Goal: Task Accomplishment & Management: Manage account settings

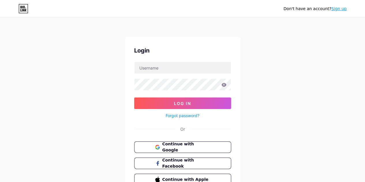
click at [182, 74] on form "Log In Forgot password?" at bounding box center [182, 90] width 97 height 57
click at [188, 66] on input "text" at bounding box center [182, 68] width 96 height 12
type input "gbarrera1@udi.edu.co"
click at [225, 84] on icon at bounding box center [223, 85] width 5 height 4
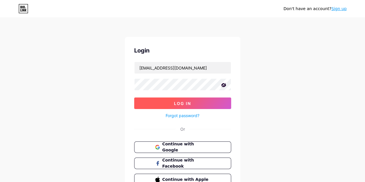
click at [207, 101] on button "Log In" at bounding box center [182, 103] width 97 height 12
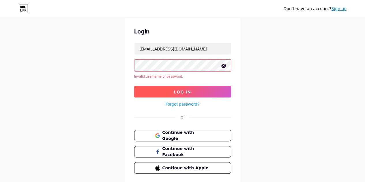
scroll to position [37, 0]
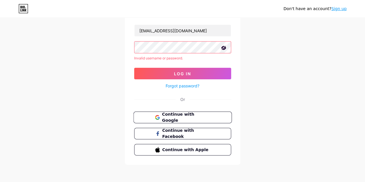
click at [204, 114] on span "Continue with Google" at bounding box center [186, 117] width 48 height 12
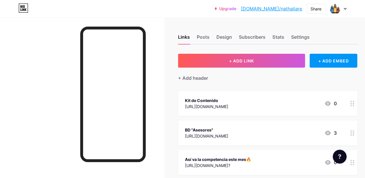
click at [344, 8] on icon at bounding box center [344, 9] width 3 height 2
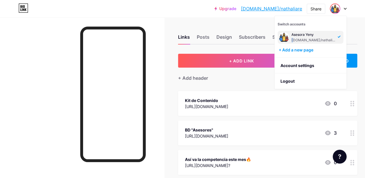
drag, startPoint x: 320, startPoint y: 33, endPoint x: 292, endPoint y: 39, distance: 29.4
click at [292, 39] on div "Asesora [PERSON_NAME] [DOMAIN_NAME]/nathaliare" at bounding box center [313, 37] width 44 height 10
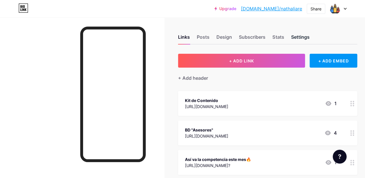
click at [303, 36] on div "Settings" at bounding box center [299, 38] width 18 height 10
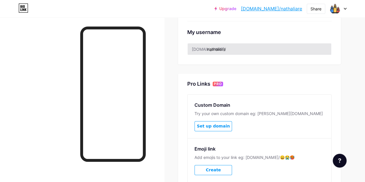
scroll to position [144, 0]
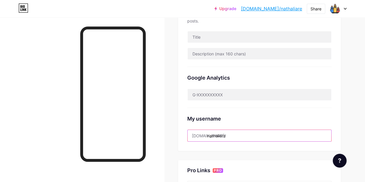
drag, startPoint x: 246, startPoint y: 131, endPoint x: 163, endPoint y: 137, distance: 83.2
click at [163, 137] on div "Links Posts Design Subscribers Stats Settings Preferred link This is an aesthet…" at bounding box center [182, 86] width 365 height 461
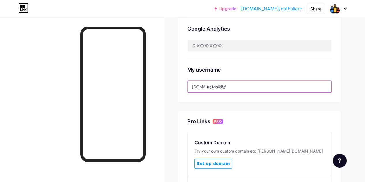
scroll to position [278, 0]
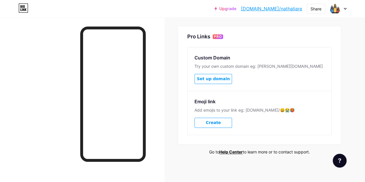
click at [263, 129] on div "Emoji link Add emojis to your link eg: bio.link/😄😭🥵 Create" at bounding box center [259, 113] width 144 height 44
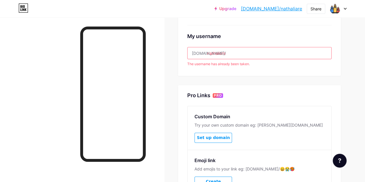
scroll to position [191, 0]
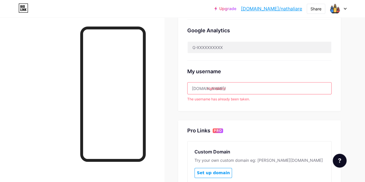
click at [274, 79] on div "My username bio.link/ nathaliare The username has already been taken." at bounding box center [259, 81] width 144 height 41
click at [273, 69] on div "My username" at bounding box center [259, 71] width 144 height 8
drag, startPoint x: 204, startPoint y: 73, endPoint x: 209, endPoint y: 76, distance: 5.2
click at [205, 74] on div "My username" at bounding box center [259, 71] width 144 height 8
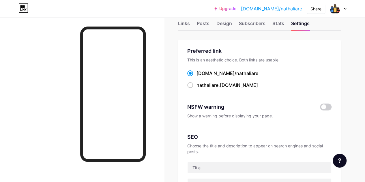
scroll to position [0, 0]
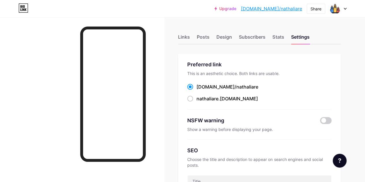
click at [273, 34] on div "Links Posts Design Subscribers Stats Settings" at bounding box center [259, 34] width 163 height 20
click at [283, 41] on div "Stats" at bounding box center [278, 38] width 12 height 10
click at [261, 38] on div "Subscribers" at bounding box center [252, 38] width 27 height 10
click at [229, 40] on div "Design" at bounding box center [224, 38] width 16 height 10
click at [201, 35] on div "Posts" at bounding box center [203, 38] width 13 height 10
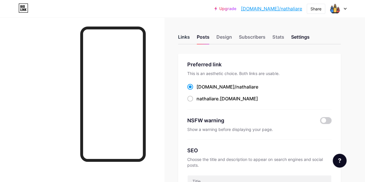
click at [182, 41] on div "Links" at bounding box center [184, 38] width 12 height 10
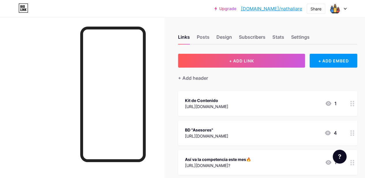
click at [343, 8] on div at bounding box center [337, 8] width 17 height 10
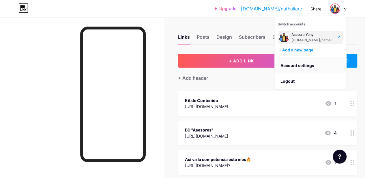
click at [307, 64] on link "Account settings" at bounding box center [309, 66] width 71 height 16
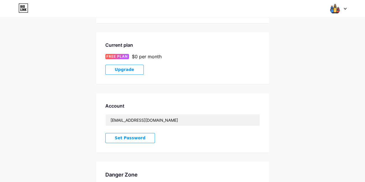
scroll to position [139, 0]
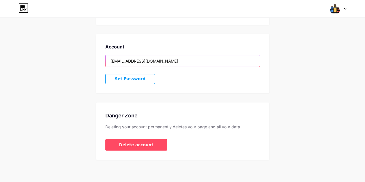
drag, startPoint x: 179, startPoint y: 61, endPoint x: 88, endPoint y: 63, distance: 91.1
click at [88, 63] on div "Account Settings My pages Asesora Yeny bio.link/nathaliare + Add a new page Cur…" at bounding box center [182, 23] width 365 height 273
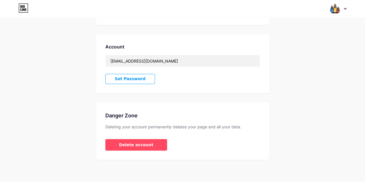
click at [116, 80] on span "Set Password" at bounding box center [130, 78] width 31 height 5
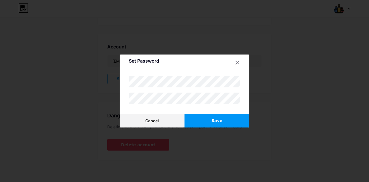
click at [236, 120] on button "Save" at bounding box center [216, 121] width 65 height 14
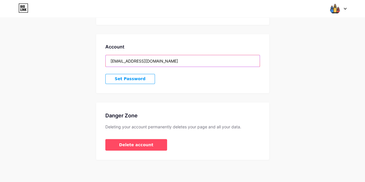
click at [140, 61] on input "[EMAIL_ADDRESS][DOMAIN_NAME]" at bounding box center [182, 61] width 154 height 12
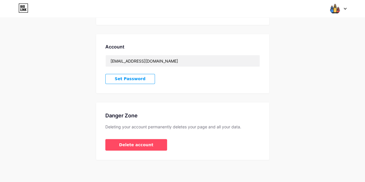
click at [195, 76] on div "Account nathabarrera_9868@hotmail.com Set Password" at bounding box center [182, 63] width 173 height 59
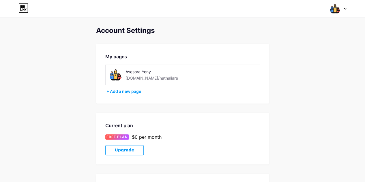
drag, startPoint x: 204, startPoint y: 133, endPoint x: 188, endPoint y: 140, distance: 18.3
click at [204, 133] on div "Current plan FREE PLAN $0 per month Upgrade" at bounding box center [182, 139] width 173 height 52
click at [177, 112] on div "Account Settings My pages Asesora Yeny bio.link/nathaliare + Add a new page Cur…" at bounding box center [182, 163] width 173 height 273
click at [335, 10] on img at bounding box center [334, 8] width 11 height 11
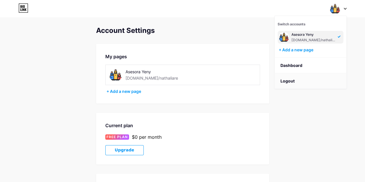
click at [304, 78] on li "Logout" at bounding box center [309, 81] width 71 height 16
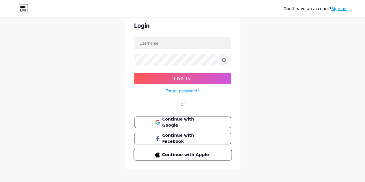
scroll to position [30, 0]
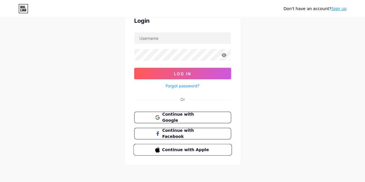
click at [190, 147] on span "Continue with Apple" at bounding box center [186, 149] width 48 height 6
click at [173, 147] on span "Continue with Apple" at bounding box center [186, 149] width 48 height 6
click at [192, 132] on span "Continue with Facebook" at bounding box center [186, 133] width 48 height 12
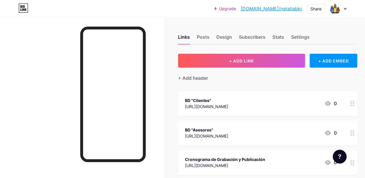
click at [344, 9] on icon at bounding box center [344, 9] width 3 height 2
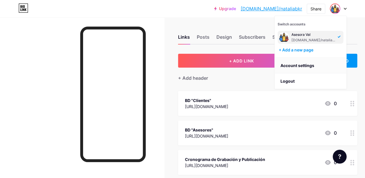
click at [297, 66] on link "Account settings" at bounding box center [309, 66] width 71 height 16
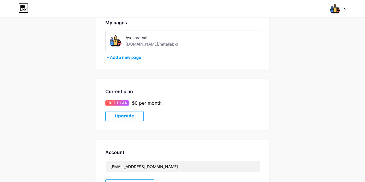
scroll to position [115, 0]
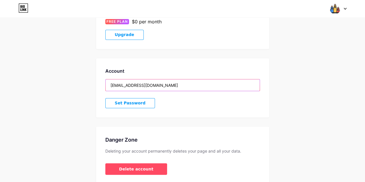
drag, startPoint x: 179, startPoint y: 82, endPoint x: 85, endPoint y: 78, distance: 94.6
click at [85, 78] on div "Account Settings My pages Asesora Val bio.link/nataliabkr + Add a new page Curr…" at bounding box center [182, 47] width 365 height 273
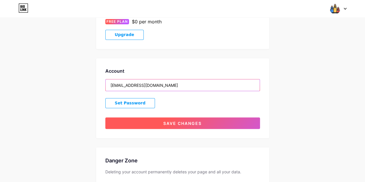
type input "val.tramitesmigracion@gmail.com"
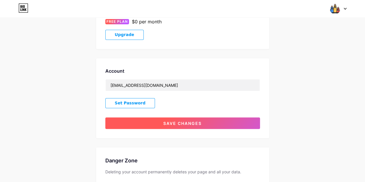
click at [192, 121] on span "Save changes" at bounding box center [182, 123] width 38 height 5
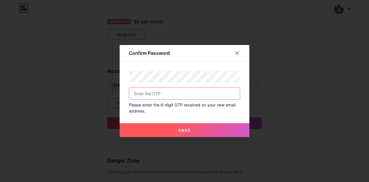
click at [142, 92] on input "text" at bounding box center [184, 94] width 111 height 12
type input "01"
drag, startPoint x: 145, startPoint y: 92, endPoint x: 1, endPoint y: 79, distance: 144.7
click at [2, 79] on div "Confirm Password 01 Please enter the 6-digit OTP received on your new email add…" at bounding box center [184, 91] width 369 height 182
click at [202, 65] on div "Confirm Password Please enter the 6-digit OTP received on your new email addres…" at bounding box center [185, 91] width 130 height 92
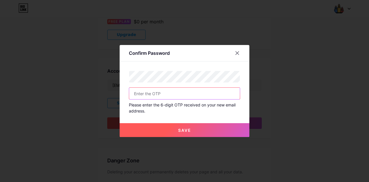
click at [149, 94] on input "text" at bounding box center [184, 94] width 111 height 12
click at [195, 95] on input "text" at bounding box center [184, 94] width 111 height 12
paste input "776150"
type input "776150"
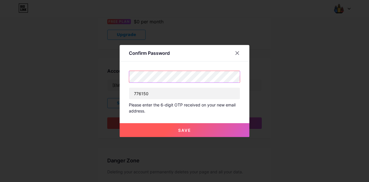
click at [34, 52] on div "Confirm Password 776150 Please enter the 6-digit OTP received on your new email…" at bounding box center [184, 91] width 369 height 182
click at [197, 132] on button "Save" at bounding box center [185, 130] width 130 height 14
click at [169, 131] on button "Save" at bounding box center [185, 130] width 130 height 14
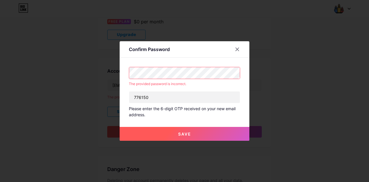
drag, startPoint x: 240, startPoint y: 47, endPoint x: 233, endPoint y: 61, distance: 15.2
click at [239, 47] on div at bounding box center [237, 49] width 10 height 10
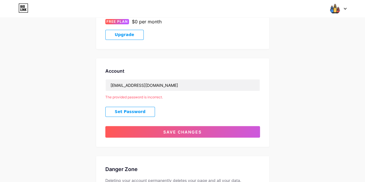
click at [139, 112] on button "Set Password" at bounding box center [130, 112] width 50 height 10
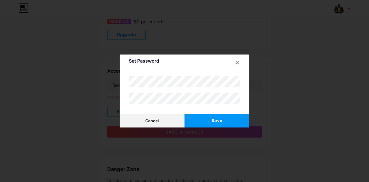
click at [246, 117] on button "Save" at bounding box center [216, 121] width 65 height 14
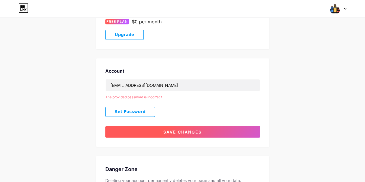
click at [169, 131] on span "Save changes" at bounding box center [182, 131] width 38 height 5
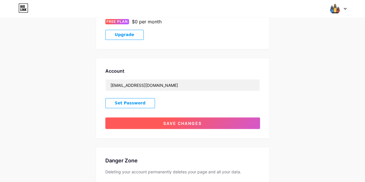
click at [165, 121] on span "Save changes" at bounding box center [182, 123] width 38 height 5
click at [172, 118] on button "Save changes" at bounding box center [182, 123] width 154 height 12
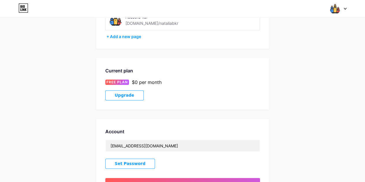
scroll to position [86, 0]
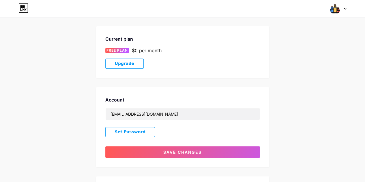
click at [194, 105] on div "Account val.tramitesmigracion@gmail.com Set Password Save changes" at bounding box center [182, 127] width 173 height 80
click at [130, 129] on span "Set Password" at bounding box center [130, 131] width 31 height 5
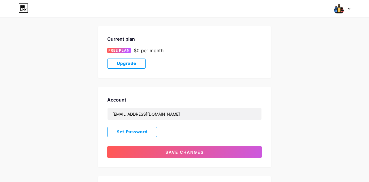
click at [233, 65] on div at bounding box center [237, 62] width 10 height 10
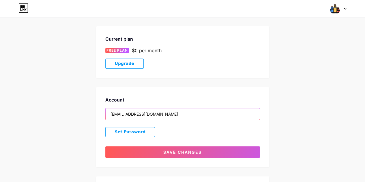
click at [182, 113] on input "val.tramitesmigracion@gmail.com" at bounding box center [182, 114] width 154 height 12
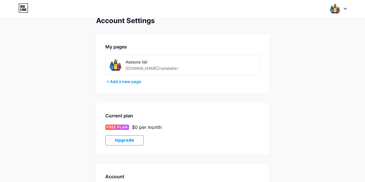
scroll to position [0, 0]
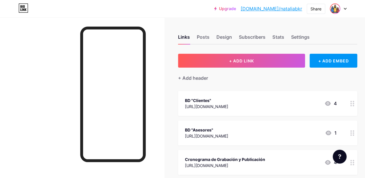
click at [338, 8] on img at bounding box center [334, 8] width 9 height 9
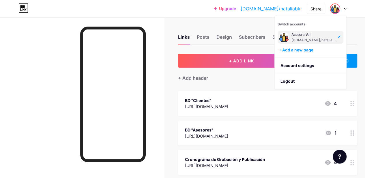
click at [333, 8] on img at bounding box center [334, 8] width 9 height 9
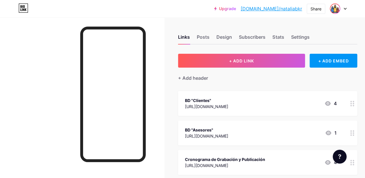
click at [333, 8] on img at bounding box center [334, 8] width 9 height 9
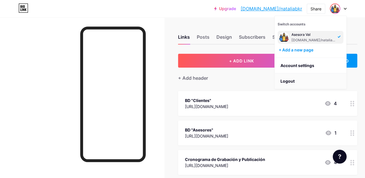
click at [292, 84] on li "Logout" at bounding box center [309, 81] width 71 height 16
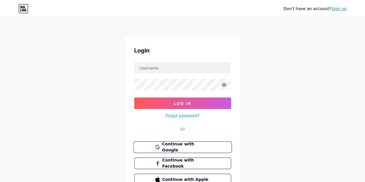
click at [187, 148] on span "Continue with Google" at bounding box center [186, 147] width 48 height 12
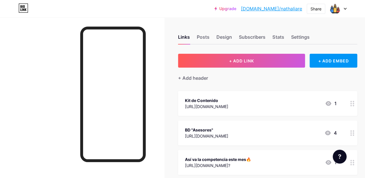
click at [343, 11] on div at bounding box center [337, 8] width 17 height 10
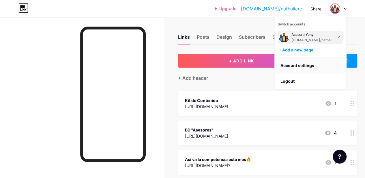
click at [307, 66] on link "Account settings" at bounding box center [309, 66] width 71 height 16
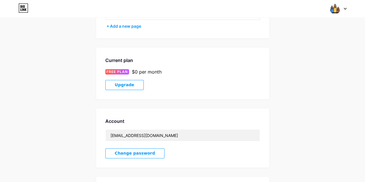
scroll to position [115, 0]
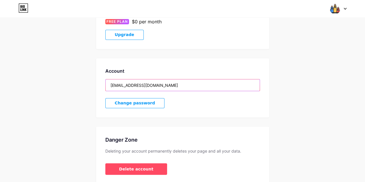
click at [157, 88] on input "[EMAIL_ADDRESS][DOMAIN_NAME]" at bounding box center [182, 85] width 154 height 12
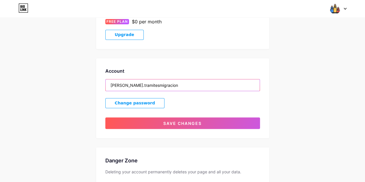
click at [157, 87] on input "[PERSON_NAME].tramitesmigracion" at bounding box center [182, 85] width 154 height 12
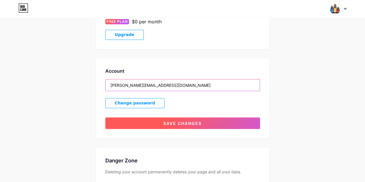
type input "[PERSON_NAME][EMAIL_ADDRESS][DOMAIN_NAME]"
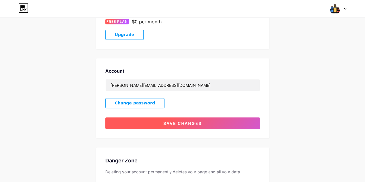
click at [190, 121] on span "Save changes" at bounding box center [182, 123] width 38 height 5
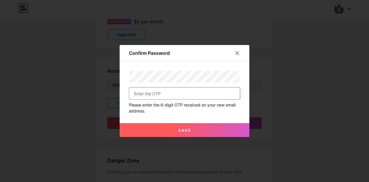
click at [181, 95] on input "text" at bounding box center [184, 94] width 111 height 12
paste input "834132"
type input "834132"
click at [192, 134] on button "Save" at bounding box center [185, 130] width 130 height 14
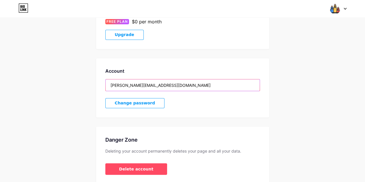
click at [154, 88] on input "[PERSON_NAME][EMAIL_ADDRESS][DOMAIN_NAME]" at bounding box center [182, 85] width 154 height 12
